Goal: Information Seeking & Learning: Learn about a topic

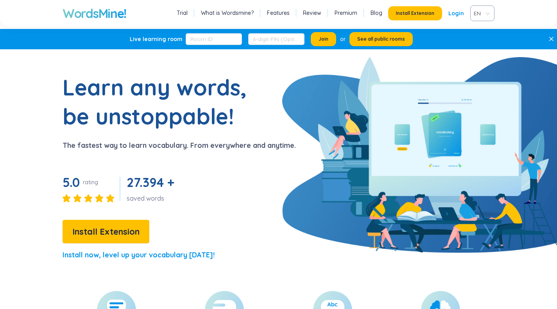
click at [366, 108] on section "Learn any words, be unstoppable! The fastest way to learn vocabulary. From ever…" at bounding box center [278, 170] width 557 height 195
click at [474, 11] on span "EN" at bounding box center [481, 13] width 14 height 12
click at [482, 39] on div "VIE" at bounding box center [482, 43] width 15 height 9
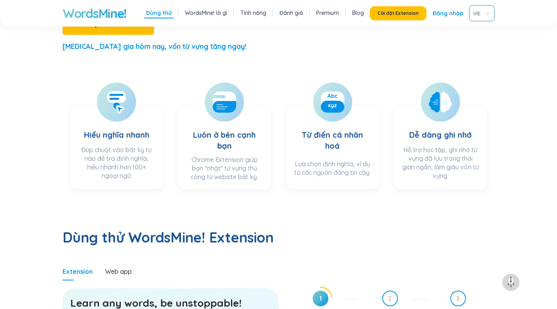
scroll to position [118, 0]
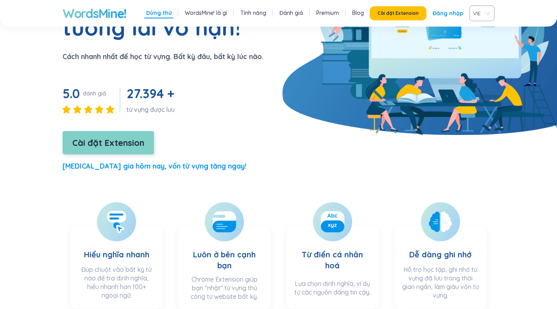
click at [126, 136] on span "Cài đặt Extension" at bounding box center [108, 143] width 72 height 14
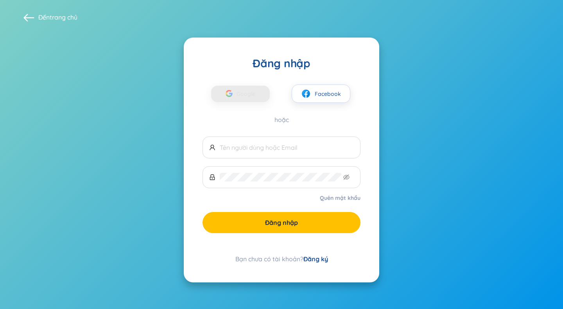
click at [311, 256] on font "Đăng ký" at bounding box center [315, 259] width 25 height 8
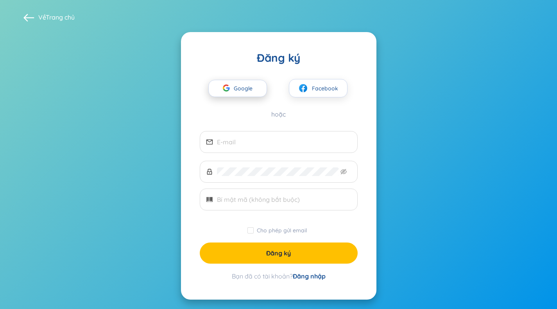
click at [229, 88] on icon "button" at bounding box center [228, 88] width 4 height 3
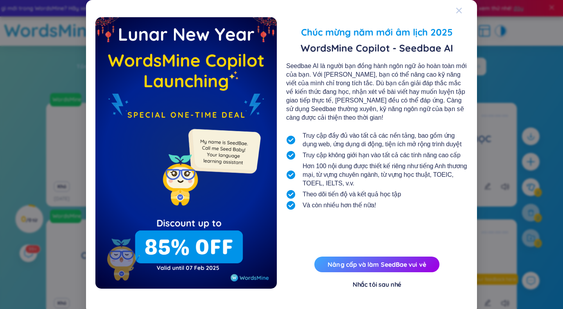
click at [459, 13] on span "Đóng" at bounding box center [466, 10] width 21 height 21
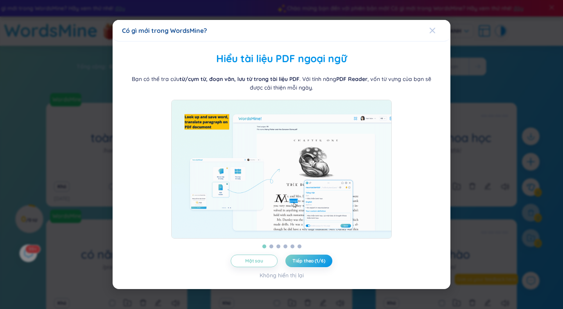
click at [436, 26] on span "Đóng" at bounding box center [439, 30] width 21 height 21
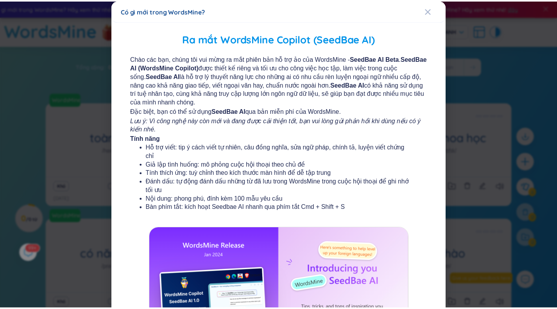
scroll to position [2, 0]
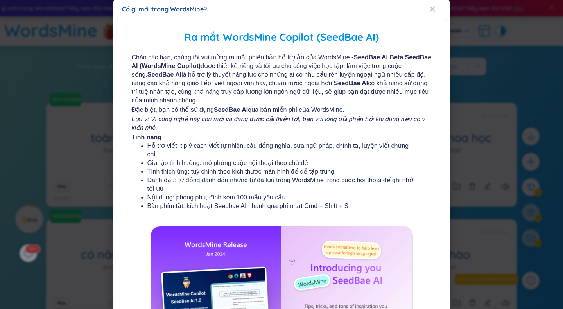
click at [437, 7] on span "Đóng" at bounding box center [439, 8] width 21 height 21
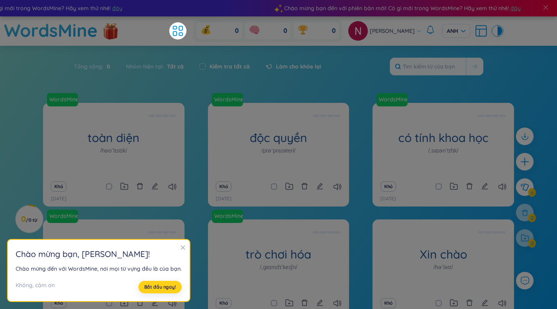
click at [155, 285] on font "Bắt đầu ngay!" at bounding box center [160, 287] width 32 height 6
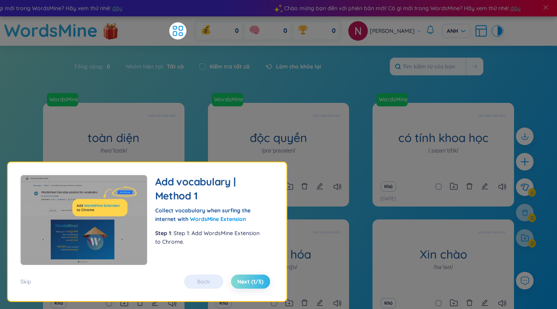
click at [242, 289] on div "Flashcard Use flashcards to learn vocabulary effectively! There are 2 modes: pr…" at bounding box center [147, 231] width 279 height 139
click at [241, 287] on button "Next (1/5)" at bounding box center [250, 281] width 39 height 14
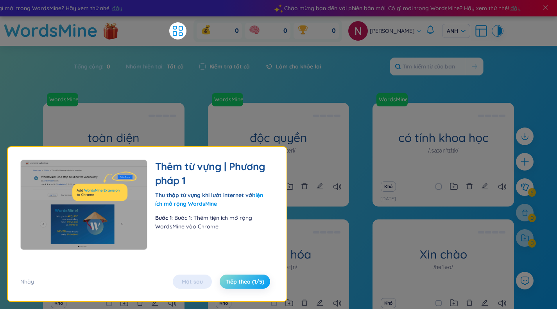
click at [242, 285] on span "Tiếp theo (1/5)" at bounding box center [245, 282] width 39 height 8
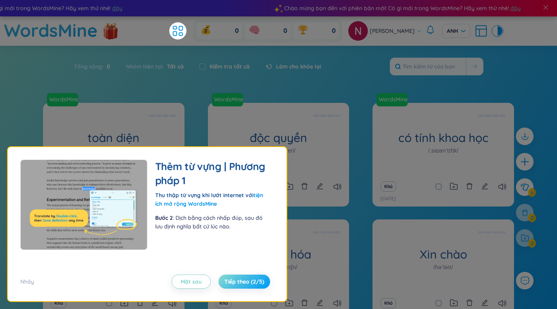
click at [242, 285] on font "Tiếp theo (2/5)" at bounding box center [244, 281] width 40 height 7
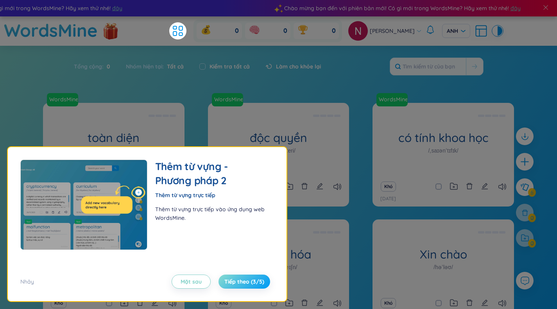
click at [244, 283] on font "Tiếp theo (3/5)" at bounding box center [244, 281] width 40 height 7
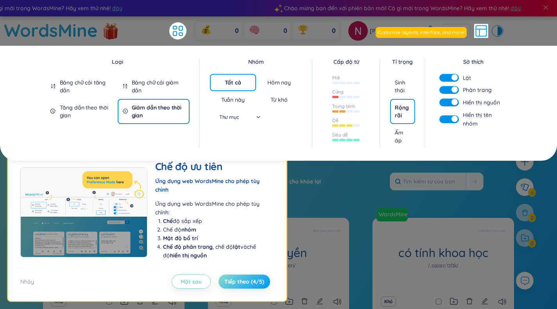
click at [258, 279] on font "Tiếp theo (4/5)" at bounding box center [244, 281] width 40 height 7
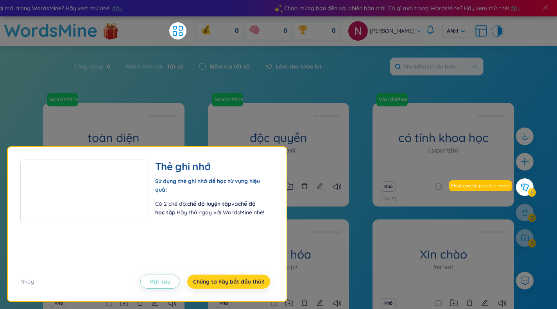
click at [258, 280] on font "Chúng ta hãy bắt đầu thôi!" at bounding box center [228, 281] width 71 height 7
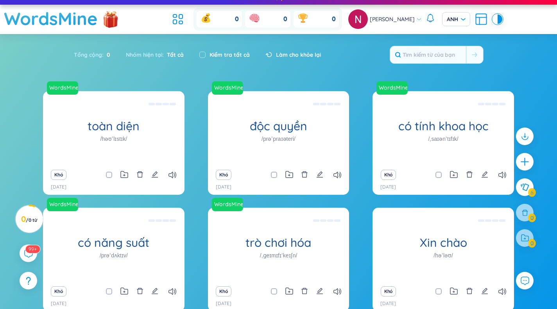
scroll to position [0, 0]
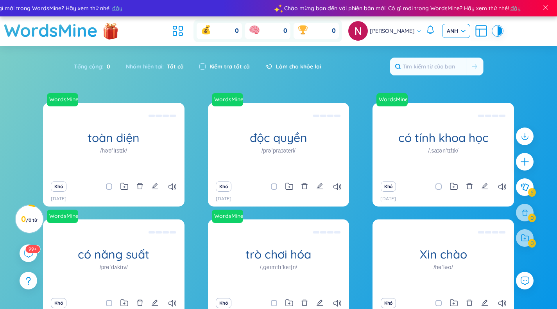
click at [455, 29] on span "ANH" at bounding box center [456, 31] width 19 height 8
click at [493, 34] on div at bounding box center [495, 30] width 5 height 9
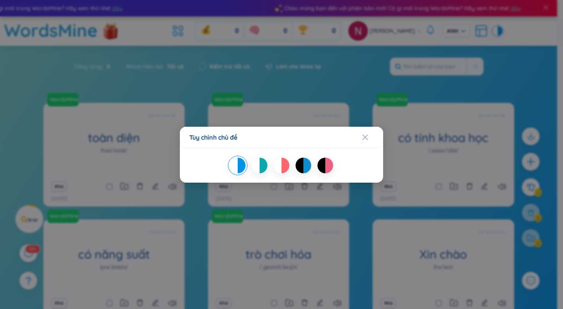
click at [279, 166] on div at bounding box center [278, 166] width 8 height 16
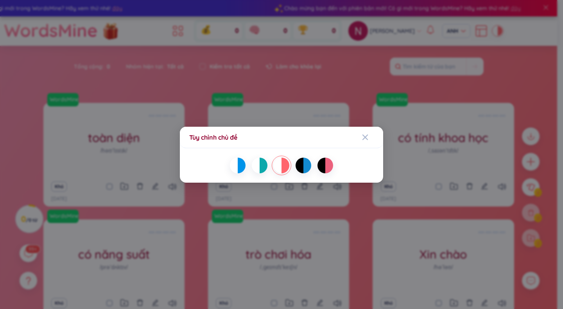
click at [260, 169] on div at bounding box center [264, 166] width 8 height 16
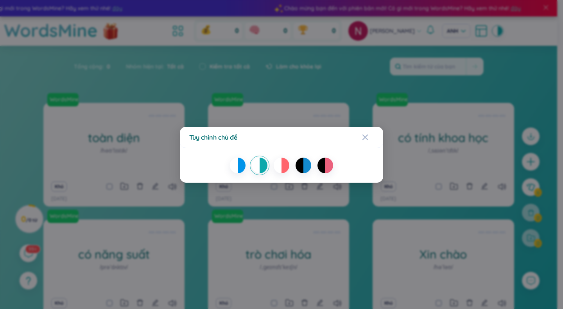
drag, startPoint x: 240, startPoint y: 163, endPoint x: 320, endPoint y: 175, distance: 81.5
click at [240, 163] on div at bounding box center [242, 166] width 8 height 16
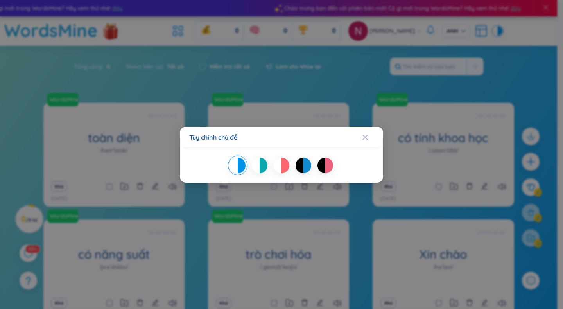
click at [299, 165] on div at bounding box center [300, 166] width 8 height 16
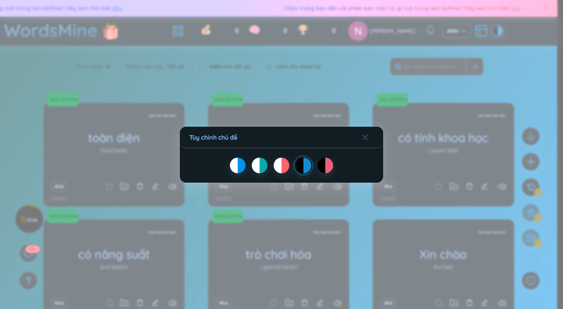
click at [208, 167] on div at bounding box center [281, 166] width 185 height 16
click at [241, 164] on div at bounding box center [242, 166] width 8 height 16
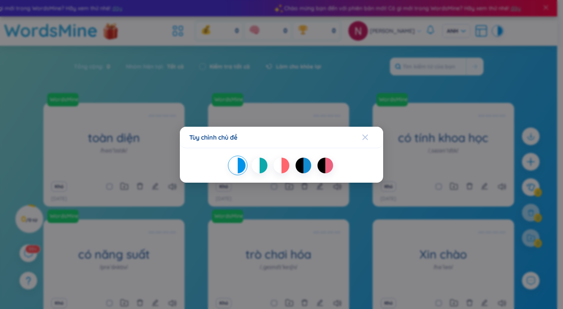
click at [363, 134] on icon "Đóng" at bounding box center [365, 137] width 6 height 6
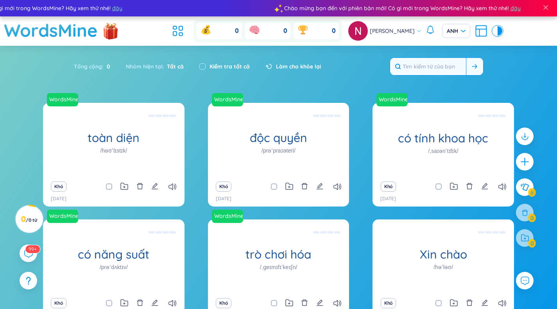
click at [481, 68] on button at bounding box center [474, 66] width 17 height 17
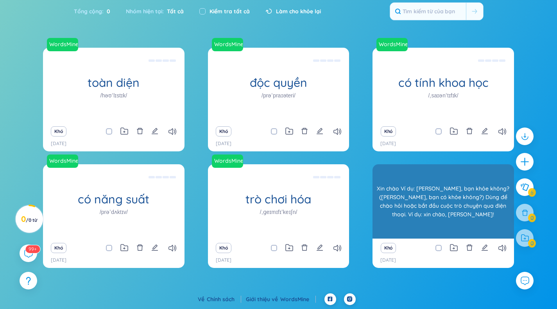
scroll to position [54, 0]
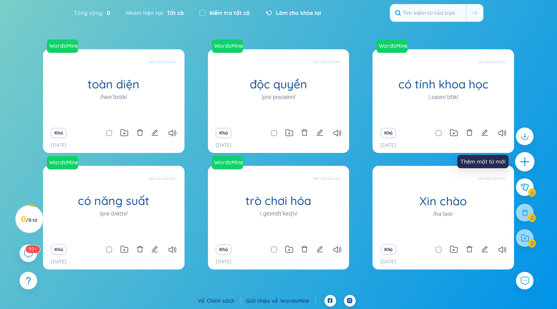
click at [527, 161] on icon "cộng thêm" at bounding box center [525, 161] width 11 height 11
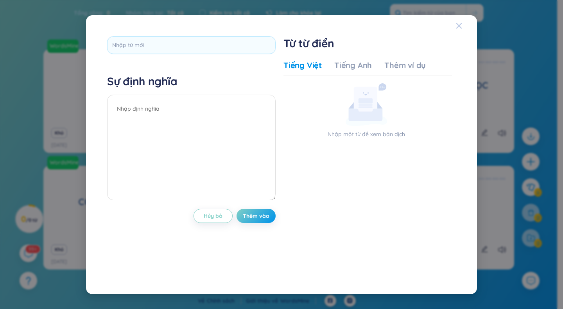
click at [462, 30] on div "Đóng" at bounding box center [459, 25] width 6 height 21
